Goal: Transaction & Acquisition: Subscribe to service/newsletter

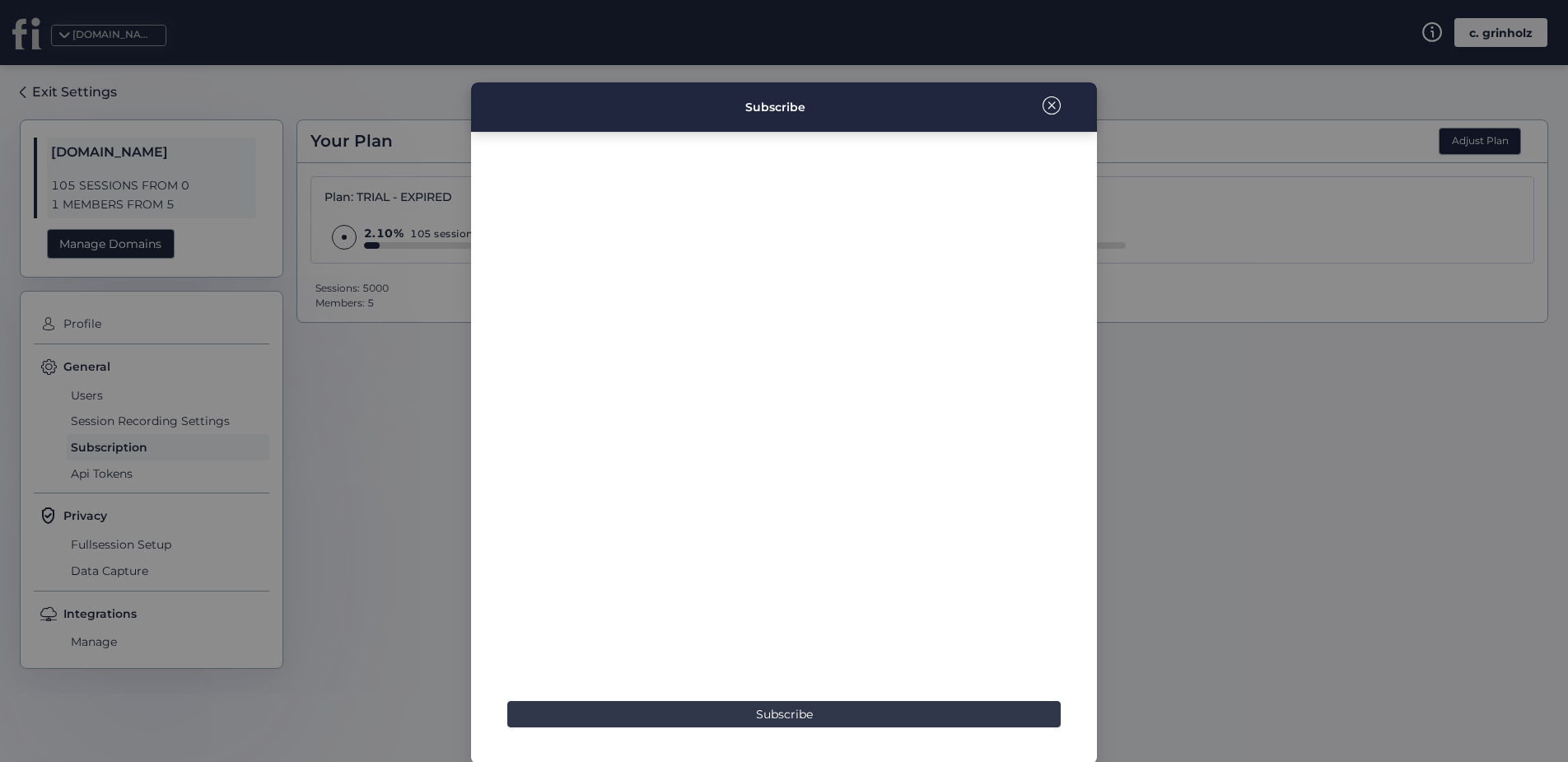
click at [795, 720] on span "Subscribe" at bounding box center [784, 713] width 57 height 18
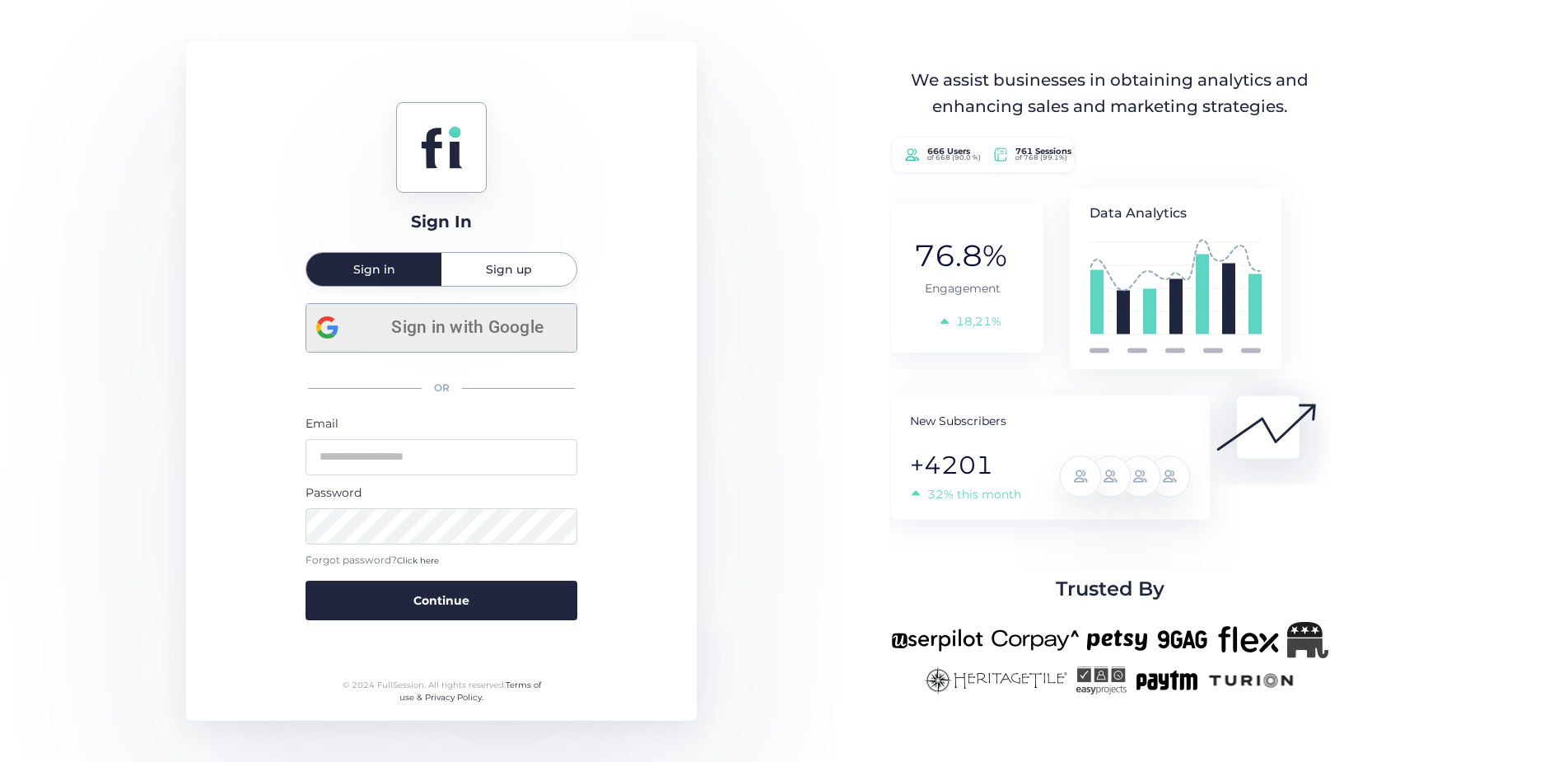
click at [438, 334] on span "Sign in with Google" at bounding box center [467, 328] width 199 height 27
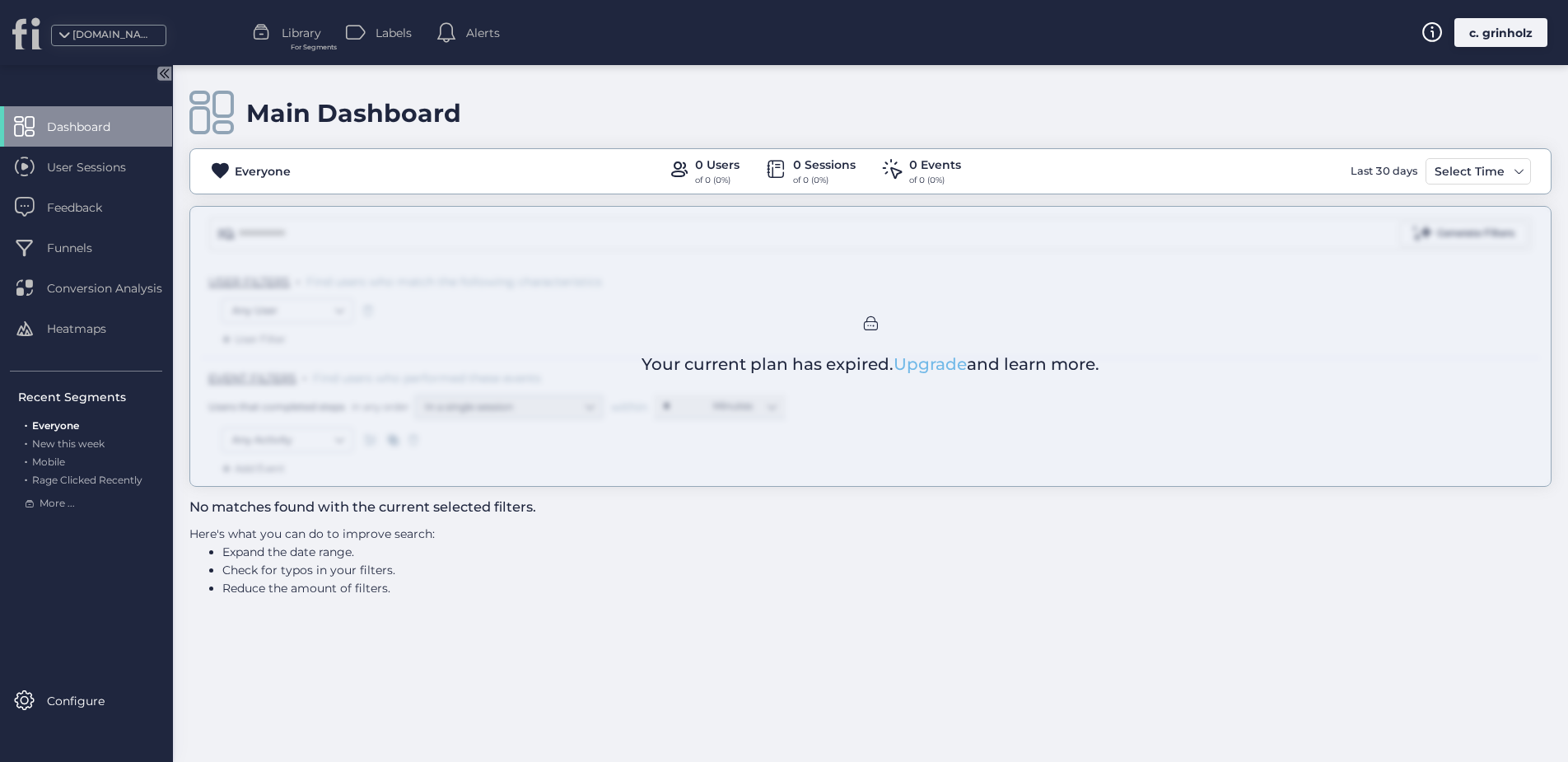
click at [924, 369] on link "Upgrade" at bounding box center [930, 364] width 73 height 20
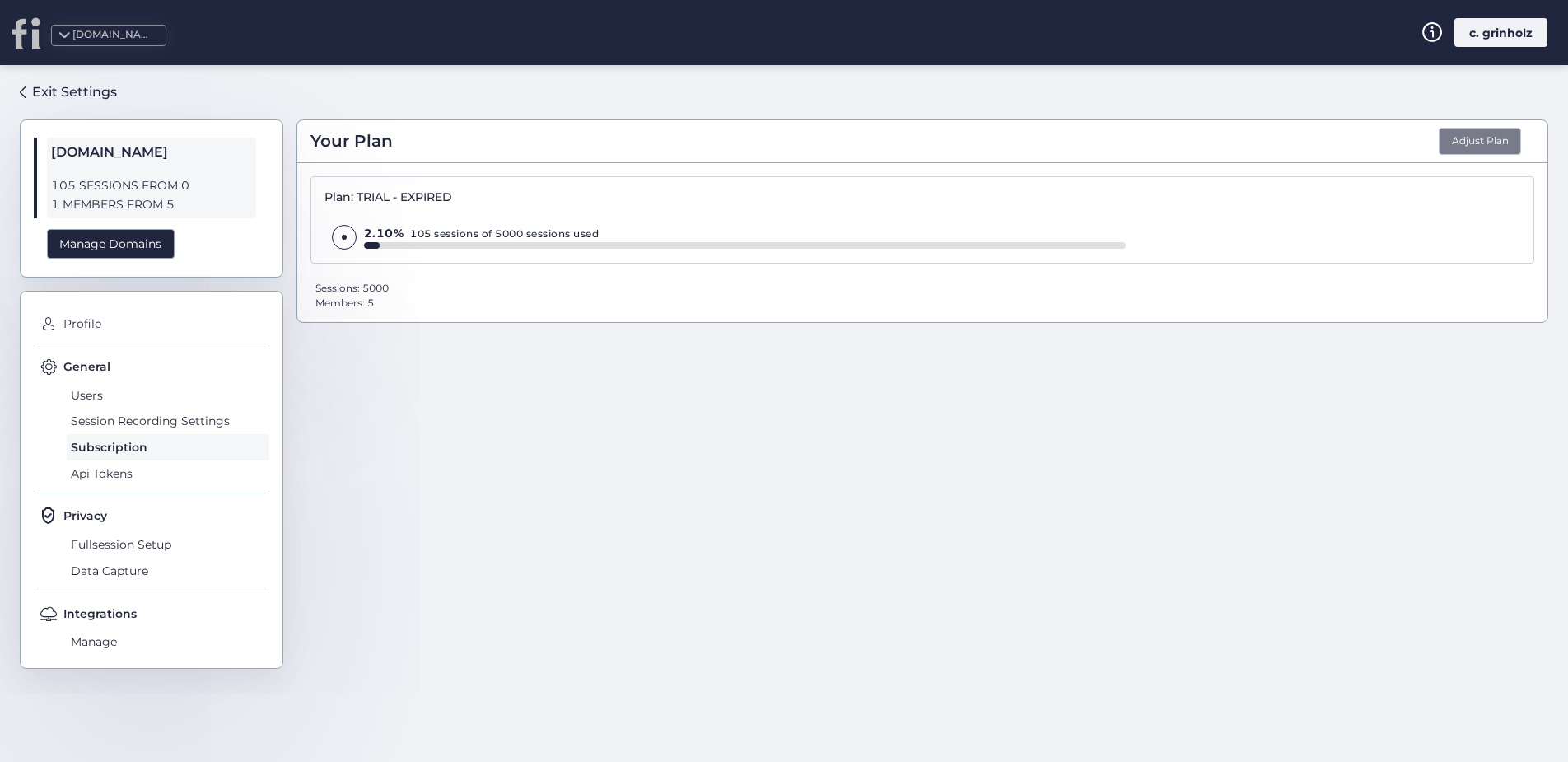
click at [1478, 132] on button "Adjust Plan" at bounding box center [1480, 142] width 82 height 28
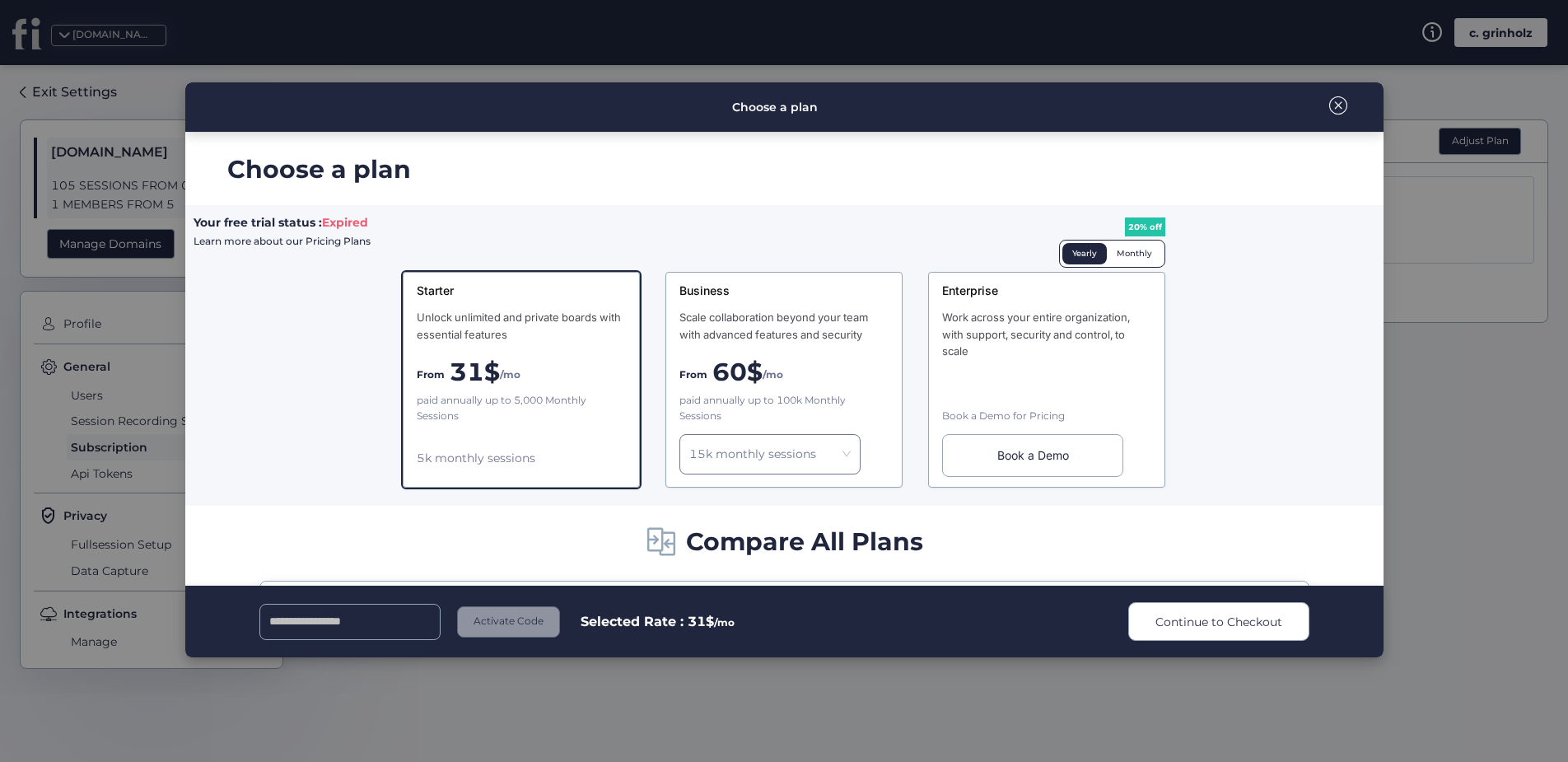
click at [1134, 258] on div "Monthly" at bounding box center [1134, 253] width 55 height 21
click at [1079, 256] on div "Yearly" at bounding box center [1085, 253] width 44 height 21
click at [1140, 255] on div "Monthly" at bounding box center [1134, 253] width 55 height 21
click at [1193, 617] on span "Continue to Checkout" at bounding box center [1219, 621] width 127 height 18
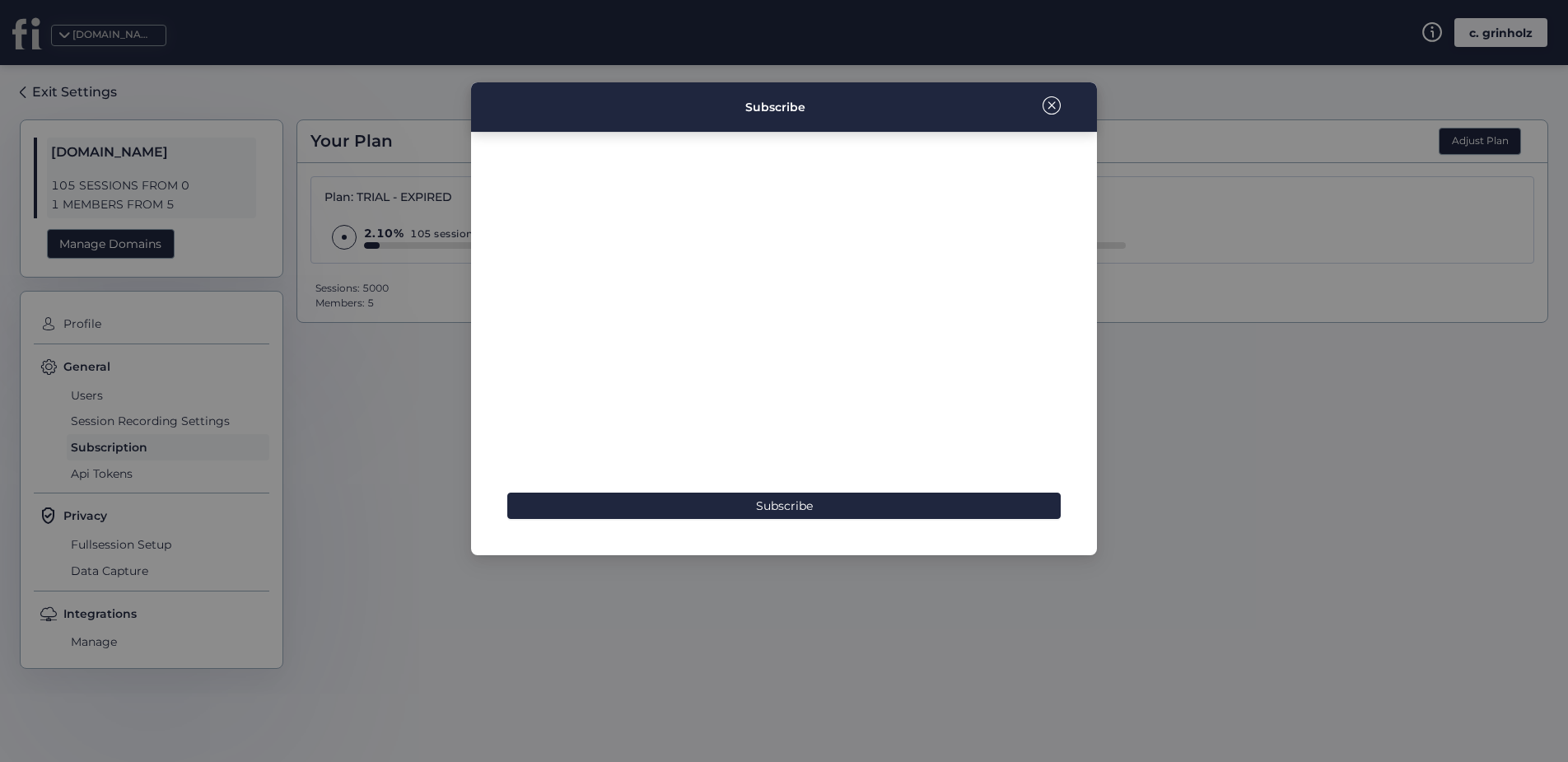
click at [384, 329] on nz-modal-container "Subscribe Choose a plan Your free trial status : Expired Learn more about our P…" at bounding box center [784, 381] width 1568 height 762
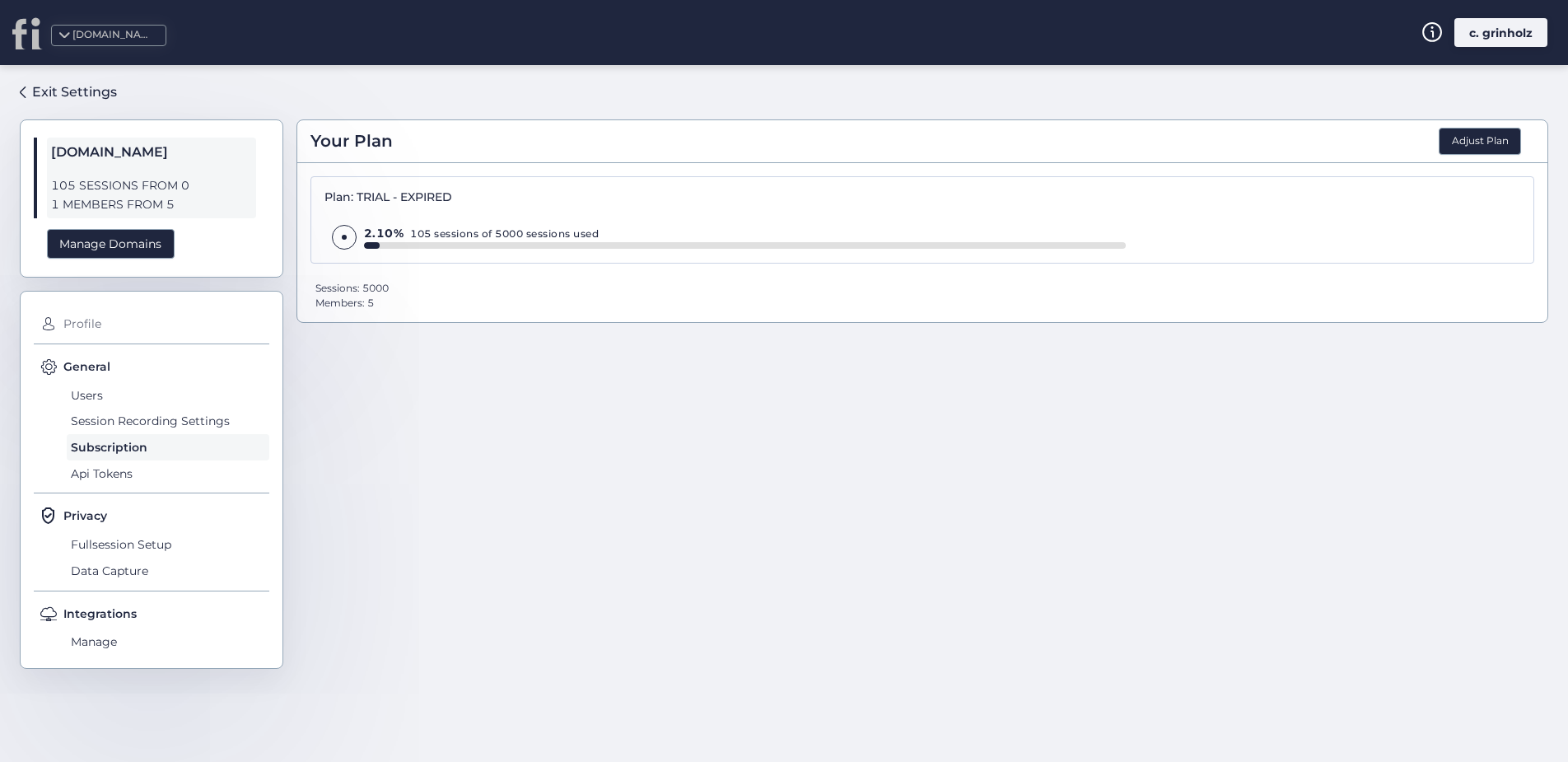
click at [83, 323] on span "Profile" at bounding box center [164, 324] width 210 height 26
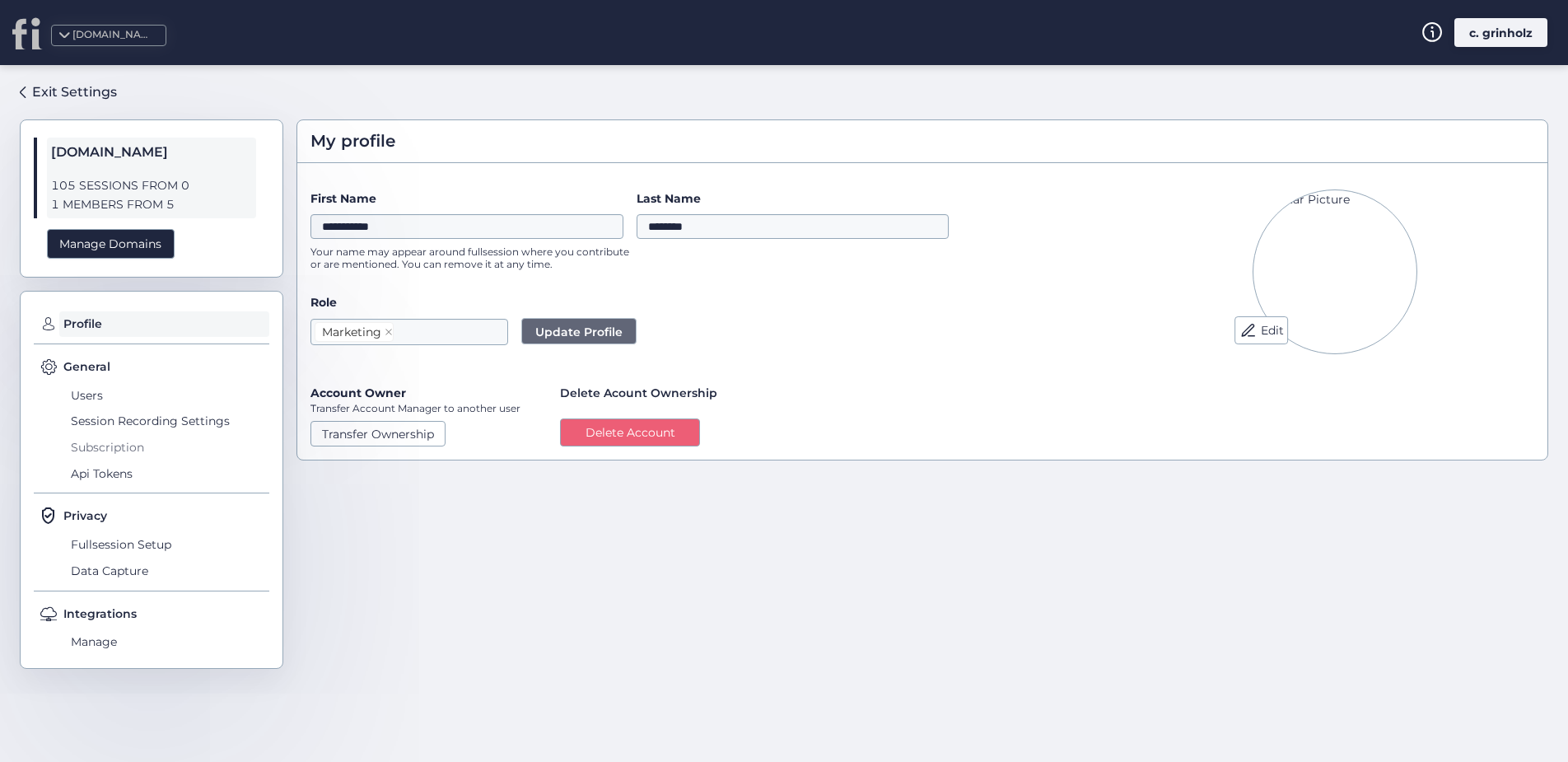
click at [127, 446] on span "Subscription" at bounding box center [167, 446] width 202 height 26
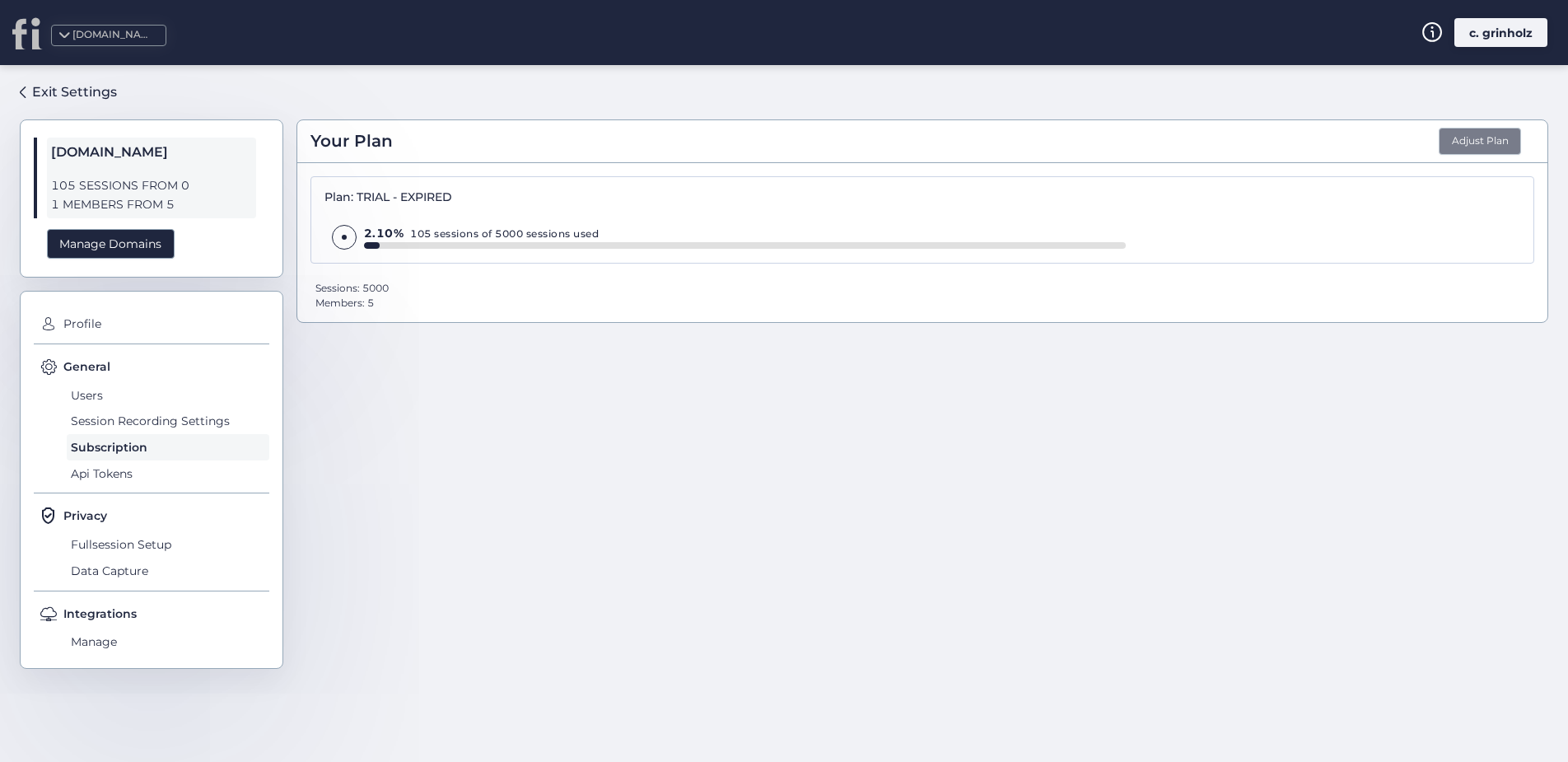
click at [1462, 143] on button "Adjust Plan" at bounding box center [1480, 142] width 82 height 28
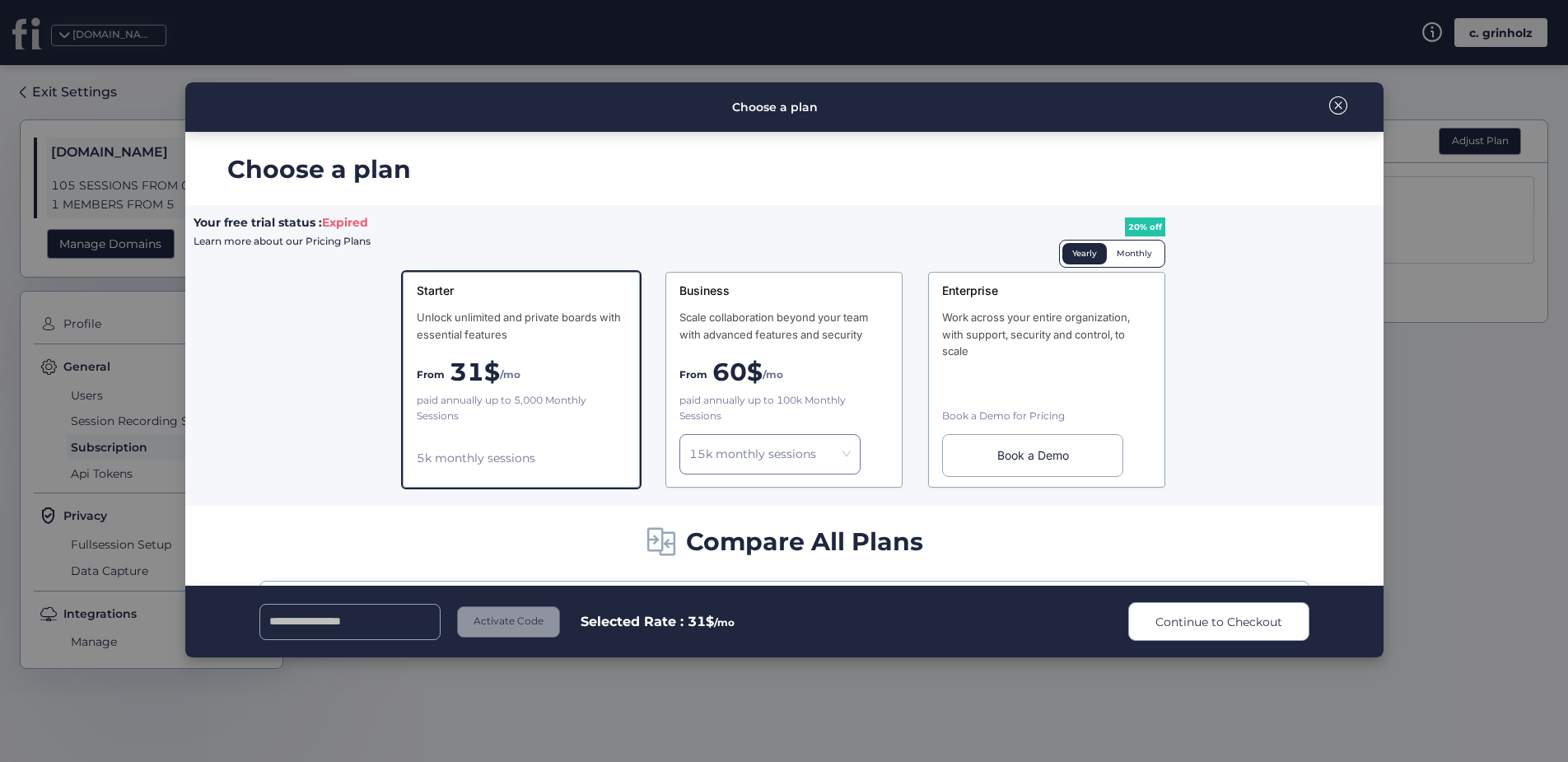
click at [1134, 258] on div "Monthly" at bounding box center [1134, 253] width 55 height 21
click at [1185, 630] on button "Continue to Checkout" at bounding box center [1219, 620] width 181 height 38
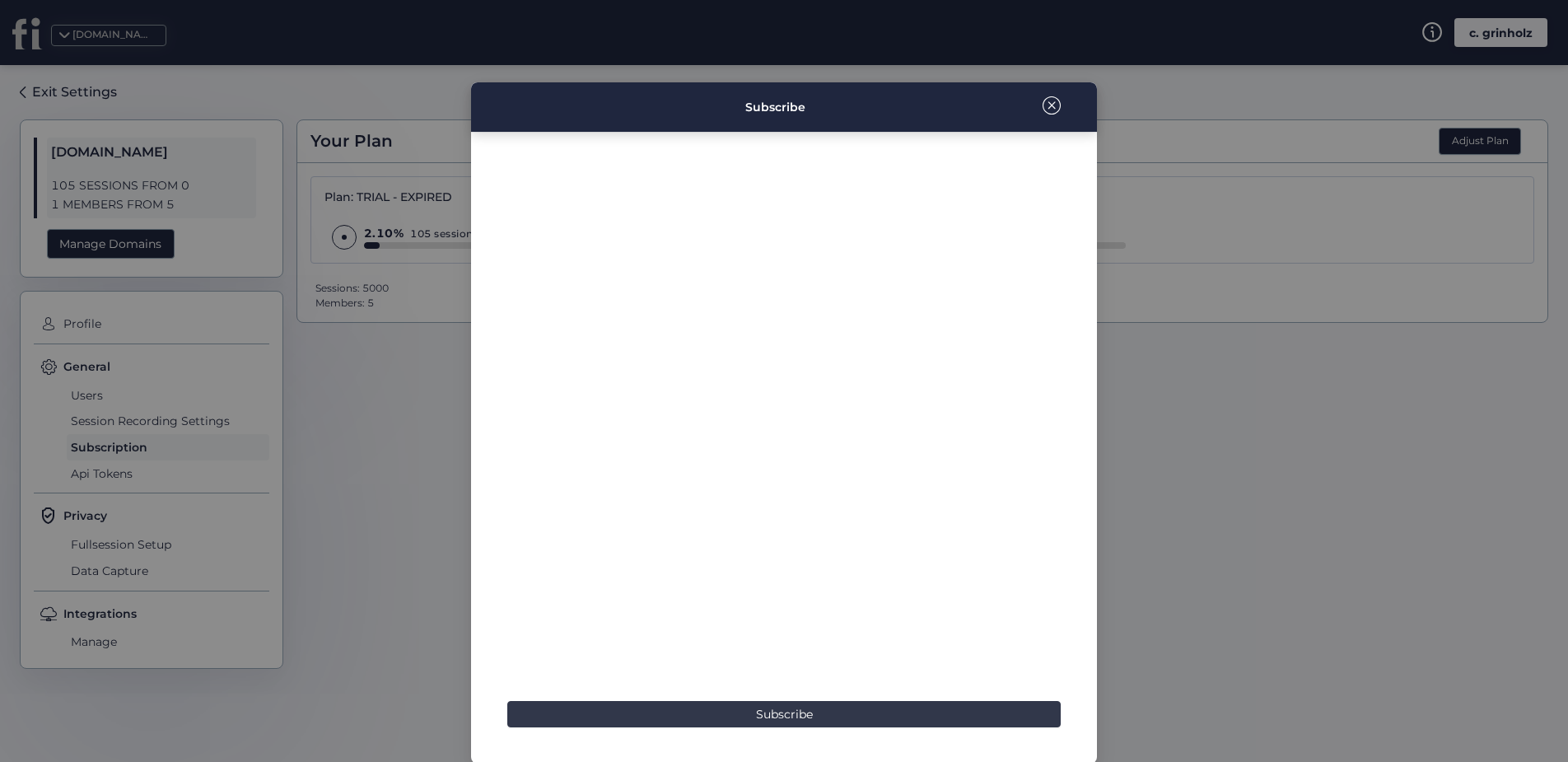
click at [743, 711] on button "Subscribe" at bounding box center [784, 713] width 553 height 26
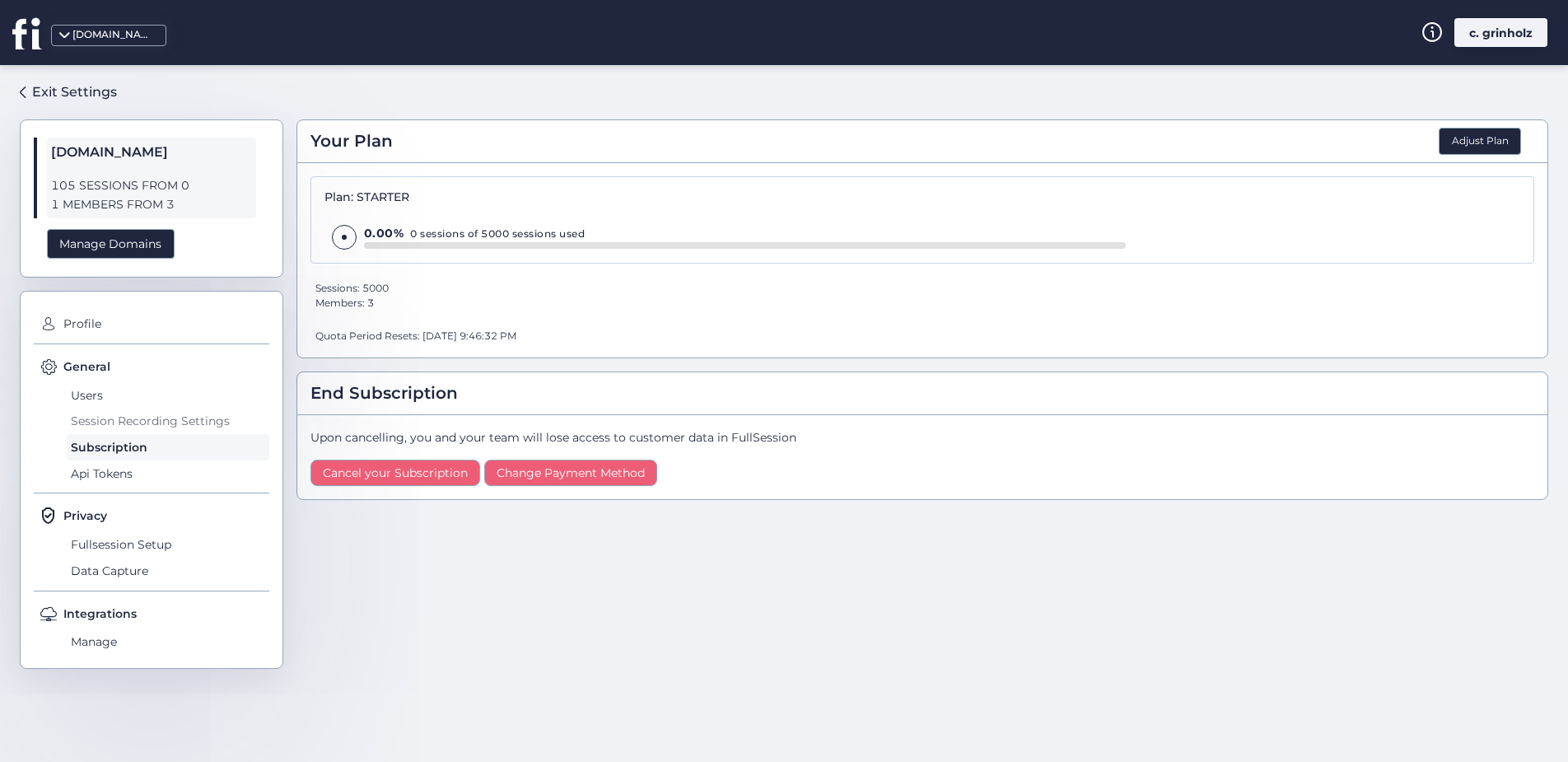
click at [170, 421] on span "Session Recording Settings" at bounding box center [167, 422] width 202 height 26
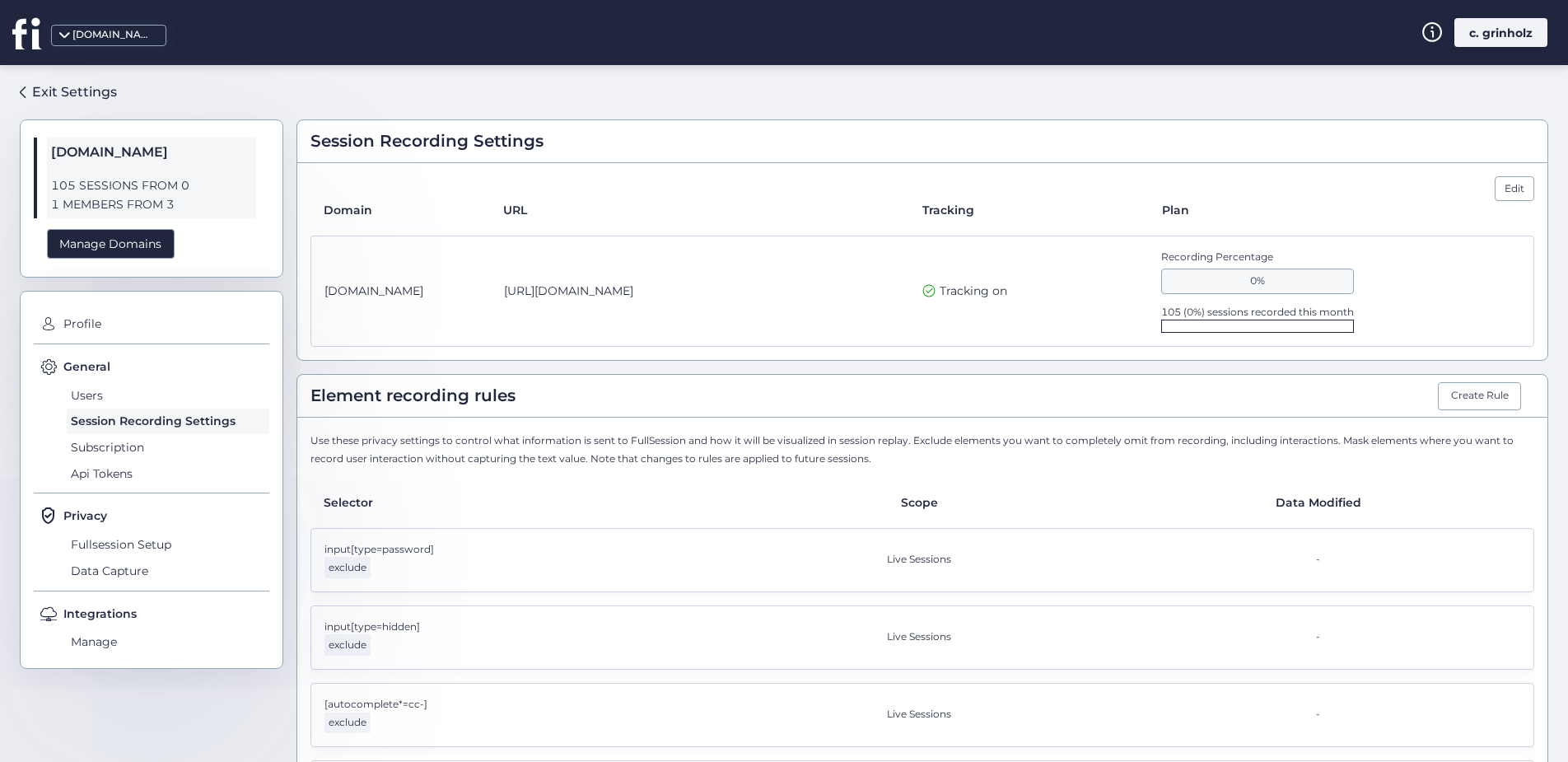
click at [111, 35] on div "[DOMAIN_NAME]" at bounding box center [114, 35] width 82 height 15
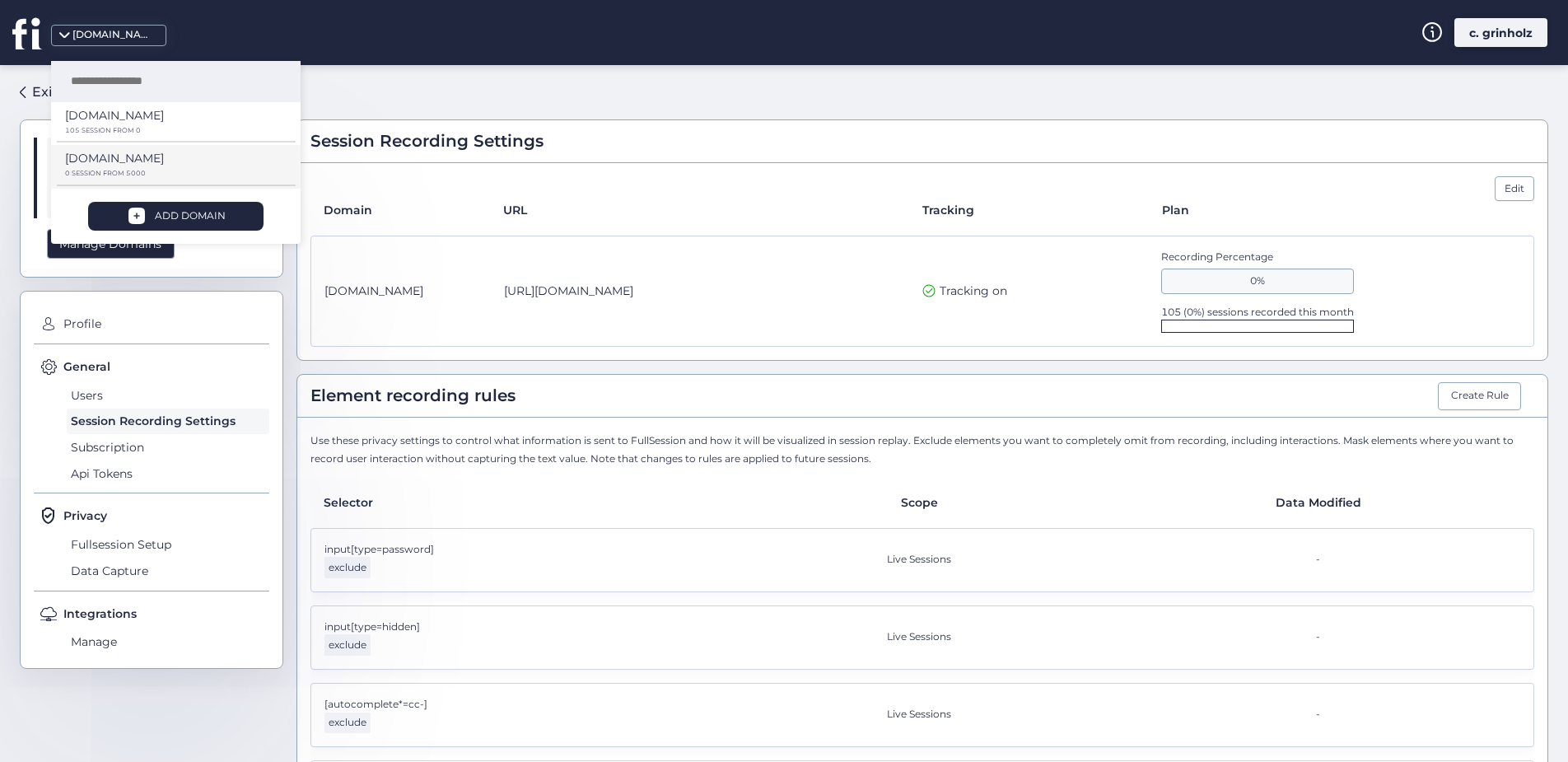
click at [118, 125] on p "[DOMAIN_NAME]" at bounding box center [114, 114] width 99 height 18
